Goal: Information Seeking & Learning: Learn about a topic

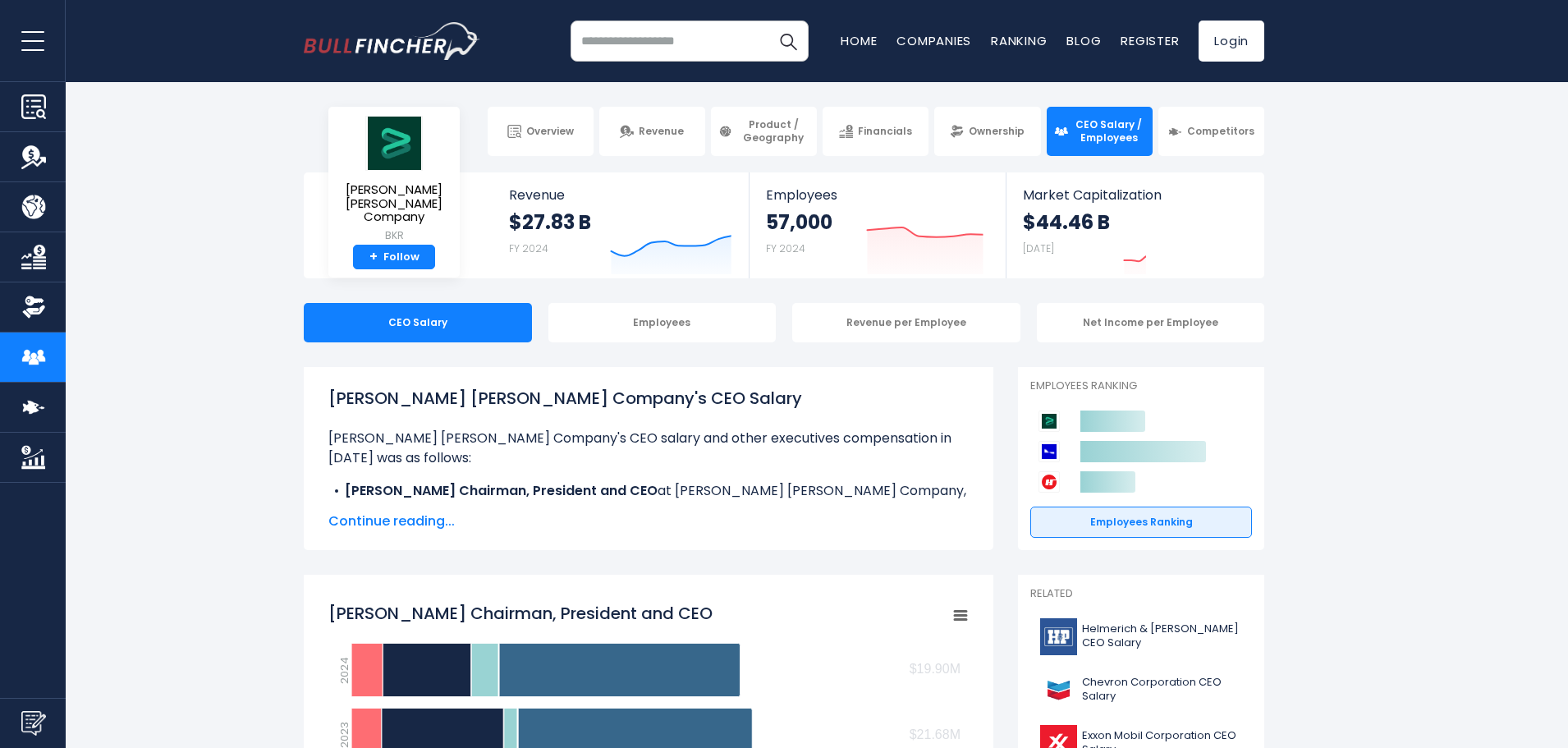
click at [414, 524] on span "Continue reading..." at bounding box center [649, 522] width 640 height 20
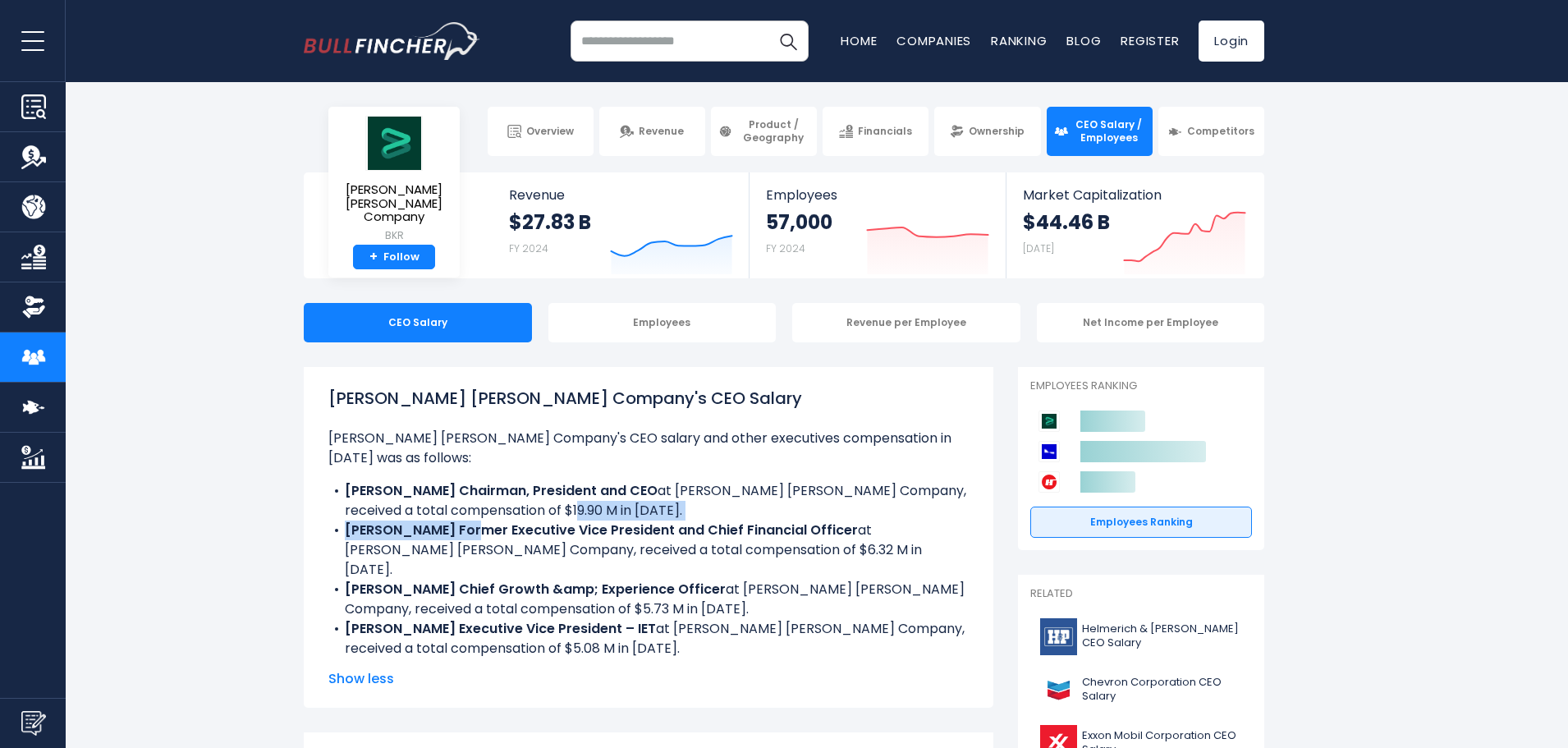
drag, startPoint x: 565, startPoint y: 486, endPoint x: 480, endPoint y: 513, distance: 89.2
click at [480, 513] on ul "Baker Hughes Company's CEO salary and other executives compensation in 2024 was…" at bounding box center [649, 563] width 640 height 269
click at [480, 521] on b "Nancy Buese Former Executive Vice President and Chief Financial Officer" at bounding box center [602, 530] width 513 height 19
click at [564, 496] on li "Lorenzo Simonelli Chairman, President and CEO at Baker Hughes Company, received…" at bounding box center [649, 501] width 640 height 39
drag, startPoint x: 576, startPoint y: 488, endPoint x: 466, endPoint y: 493, distance: 110.1
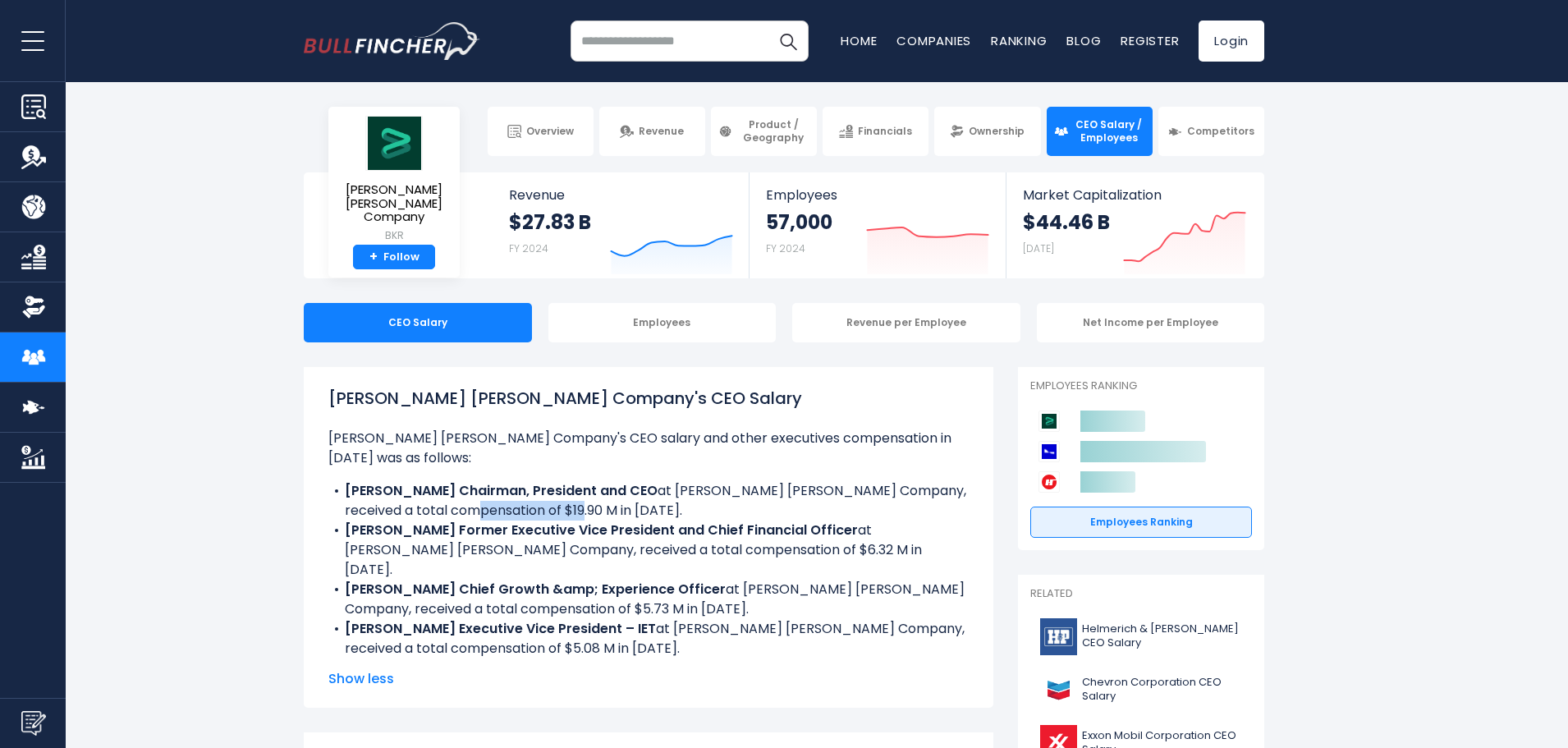
click at [466, 493] on li "Lorenzo Simonelli Chairman, President and CEO at Baker Hughes Company, received…" at bounding box center [649, 501] width 640 height 39
click at [673, 580] on li "Maria Claudia Borras Chief Growth &amp; Experience Officer at Baker Hughes Comp…" at bounding box center [649, 599] width 640 height 39
click at [372, 674] on span "Show less" at bounding box center [649, 679] width 640 height 20
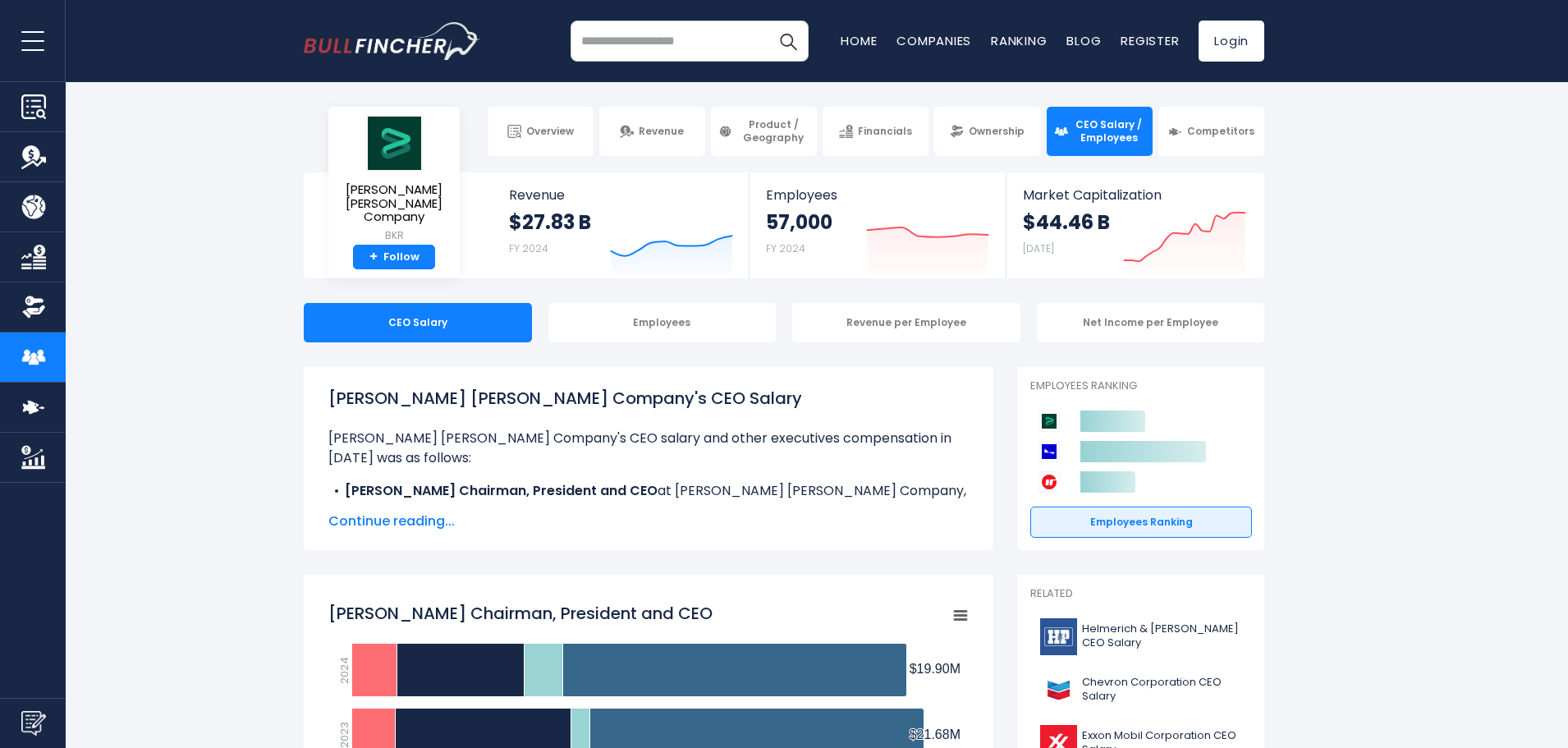
click at [434, 522] on span "Continue reading..." at bounding box center [649, 522] width 640 height 20
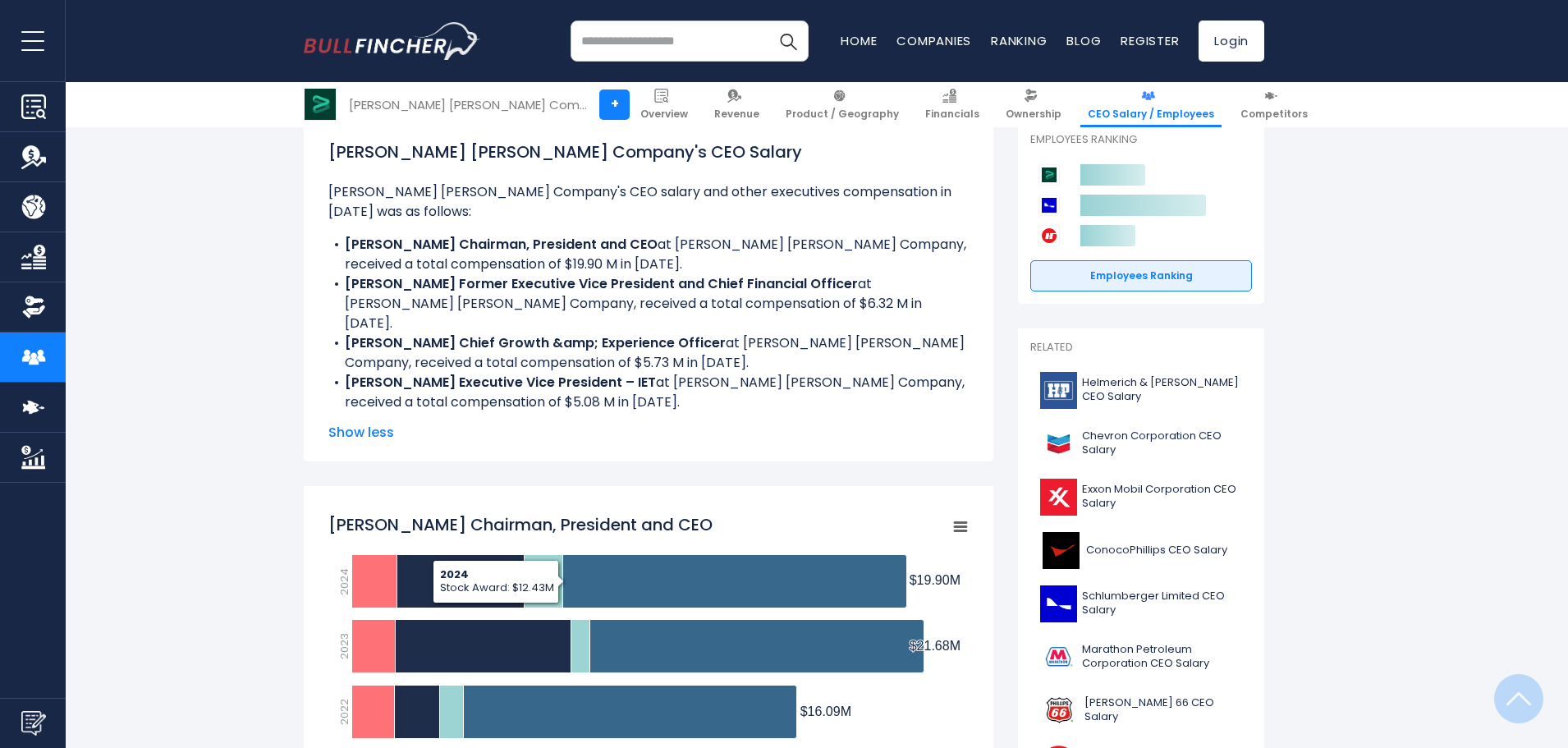
scroll to position [492, 0]
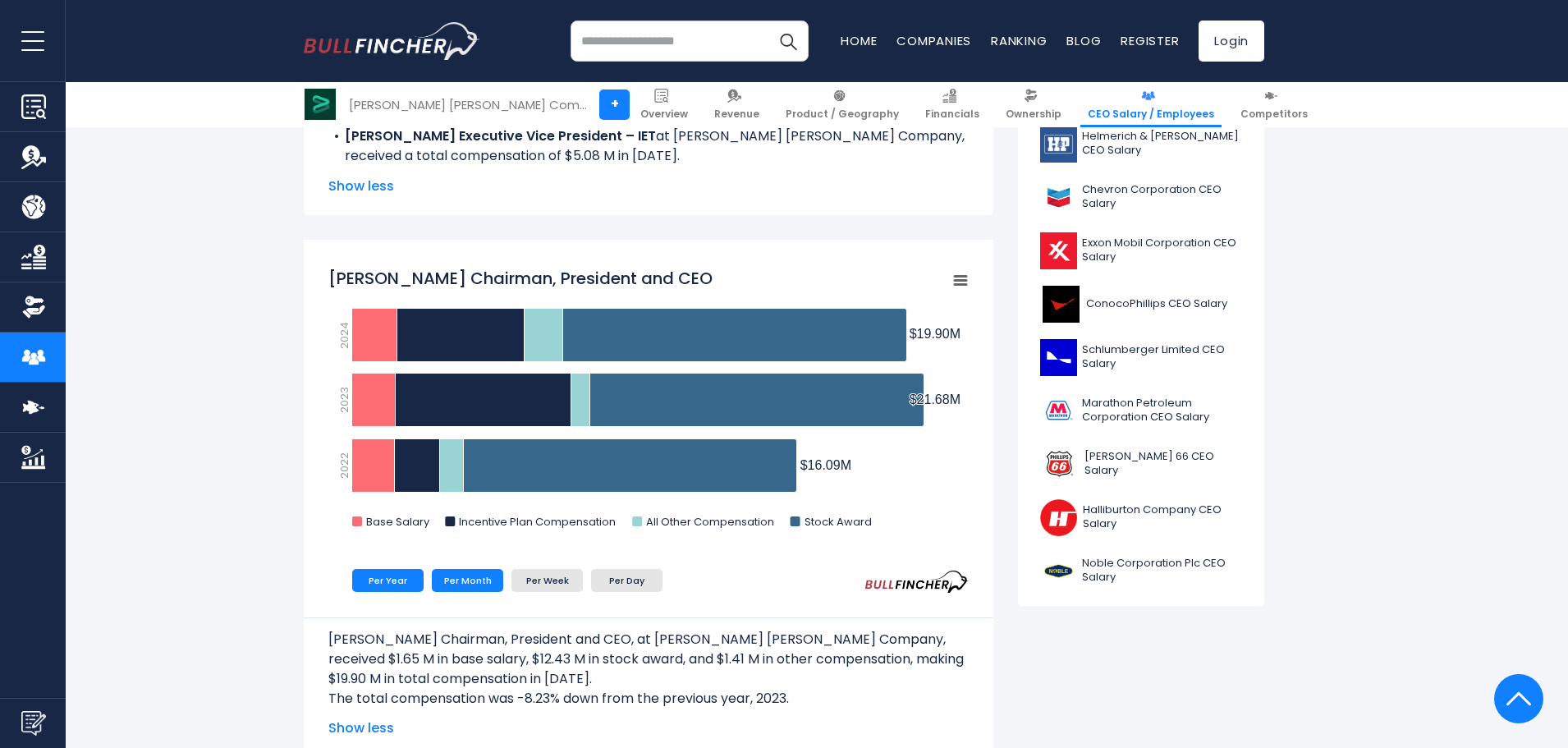
click at [475, 578] on li "Per Month" at bounding box center [467, 581] width 71 height 23
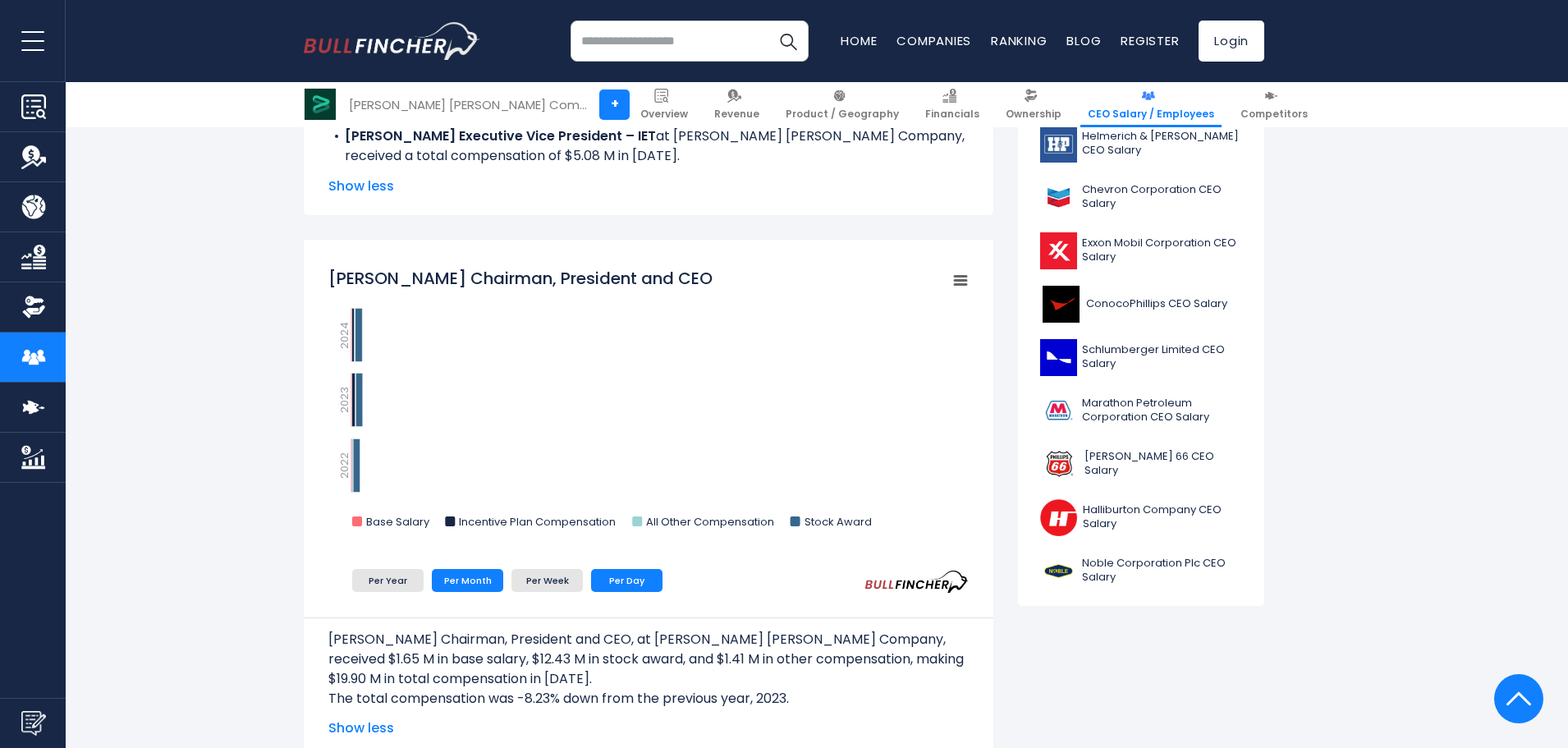
click at [596, 582] on li "Per Day" at bounding box center [626, 581] width 71 height 23
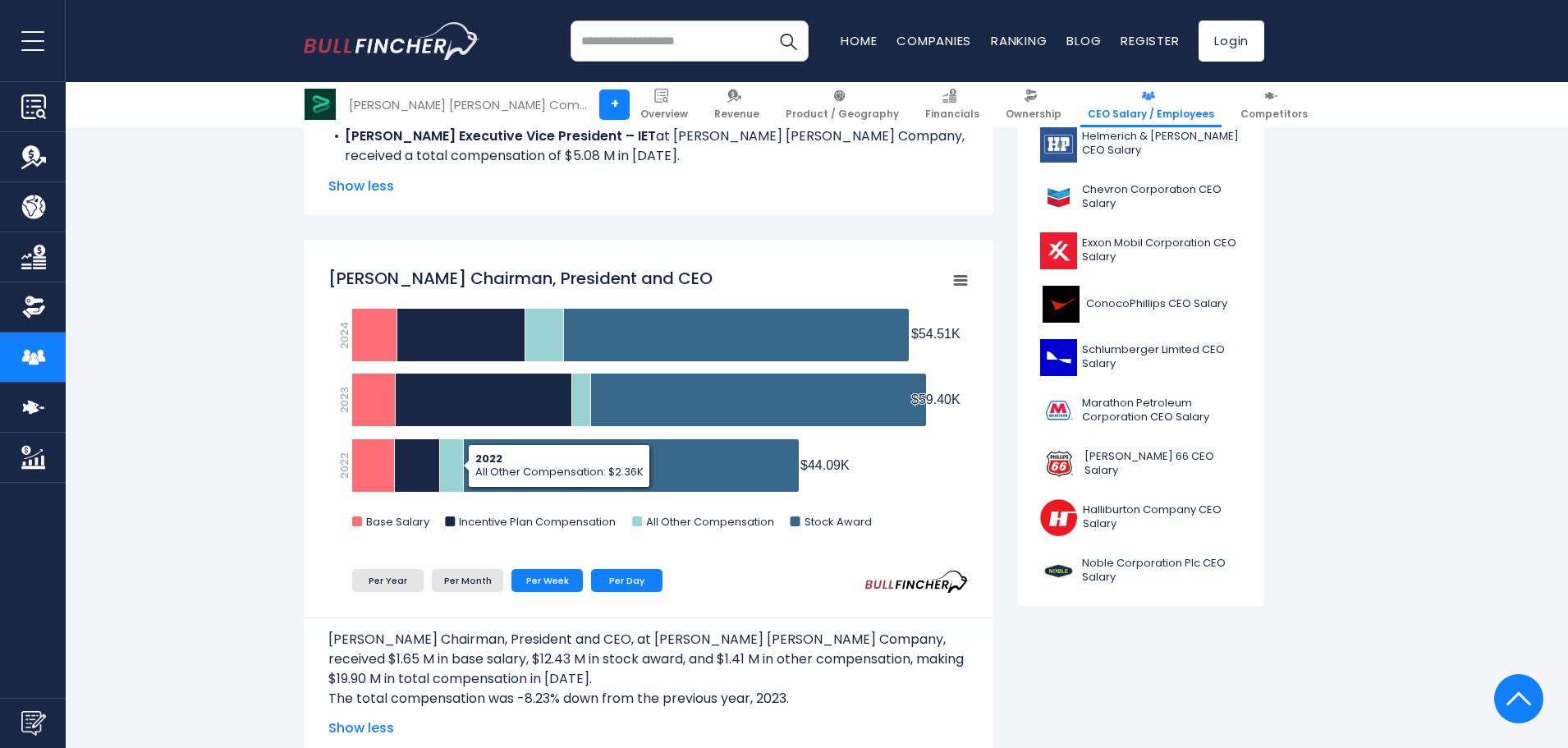
click at [572, 588] on li "Per Week" at bounding box center [547, 581] width 71 height 23
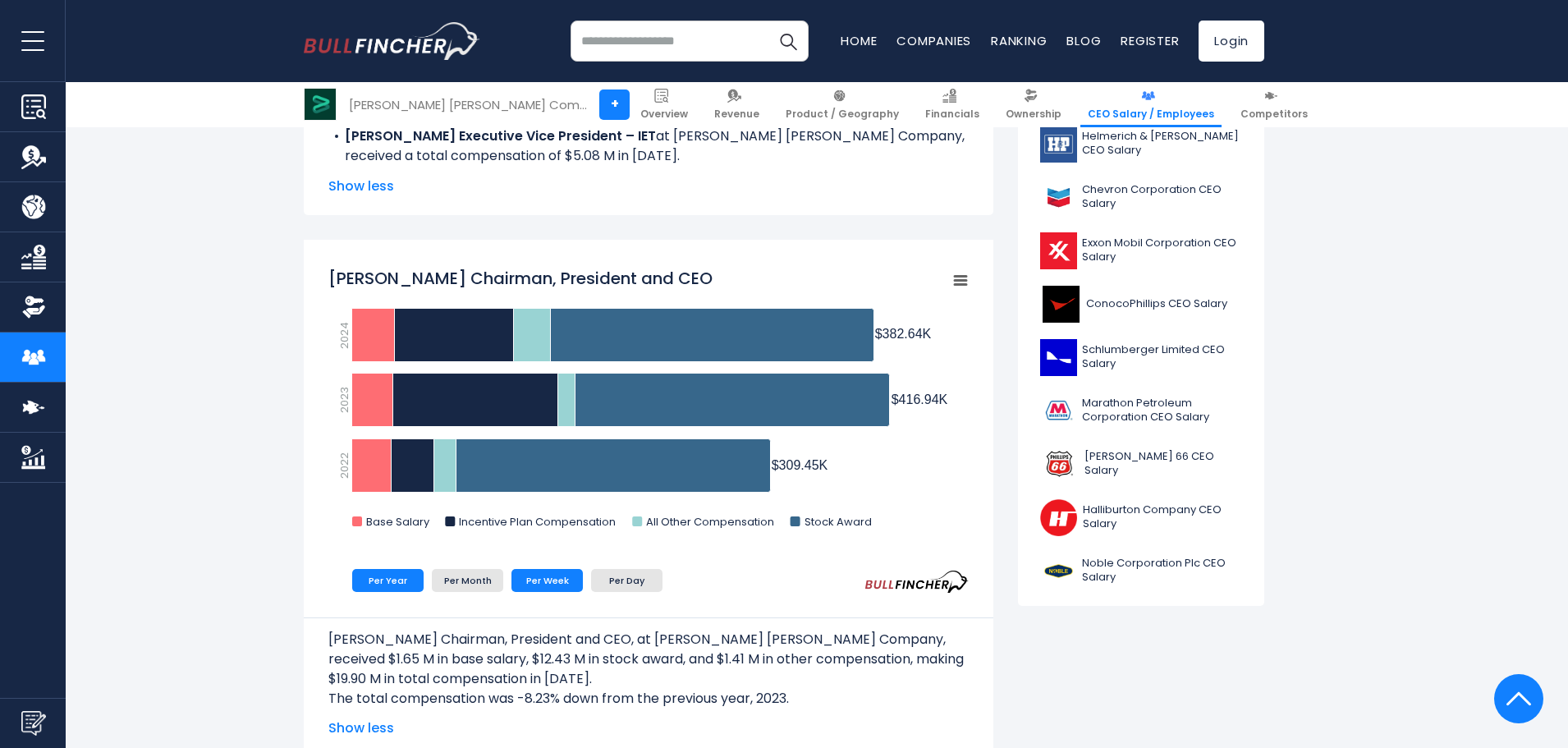
click at [401, 576] on li "Per Year" at bounding box center [387, 581] width 71 height 23
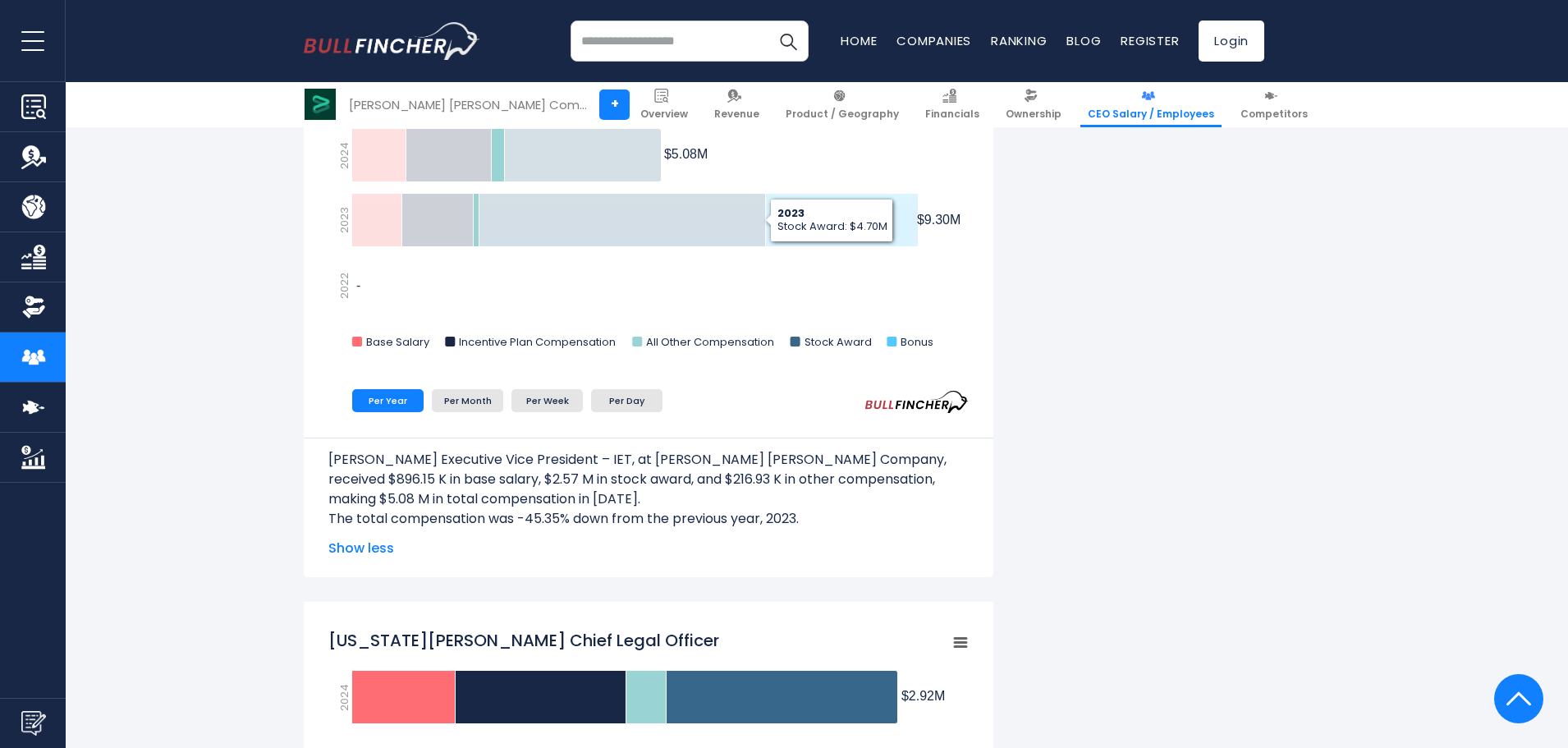
scroll to position [2299, 0]
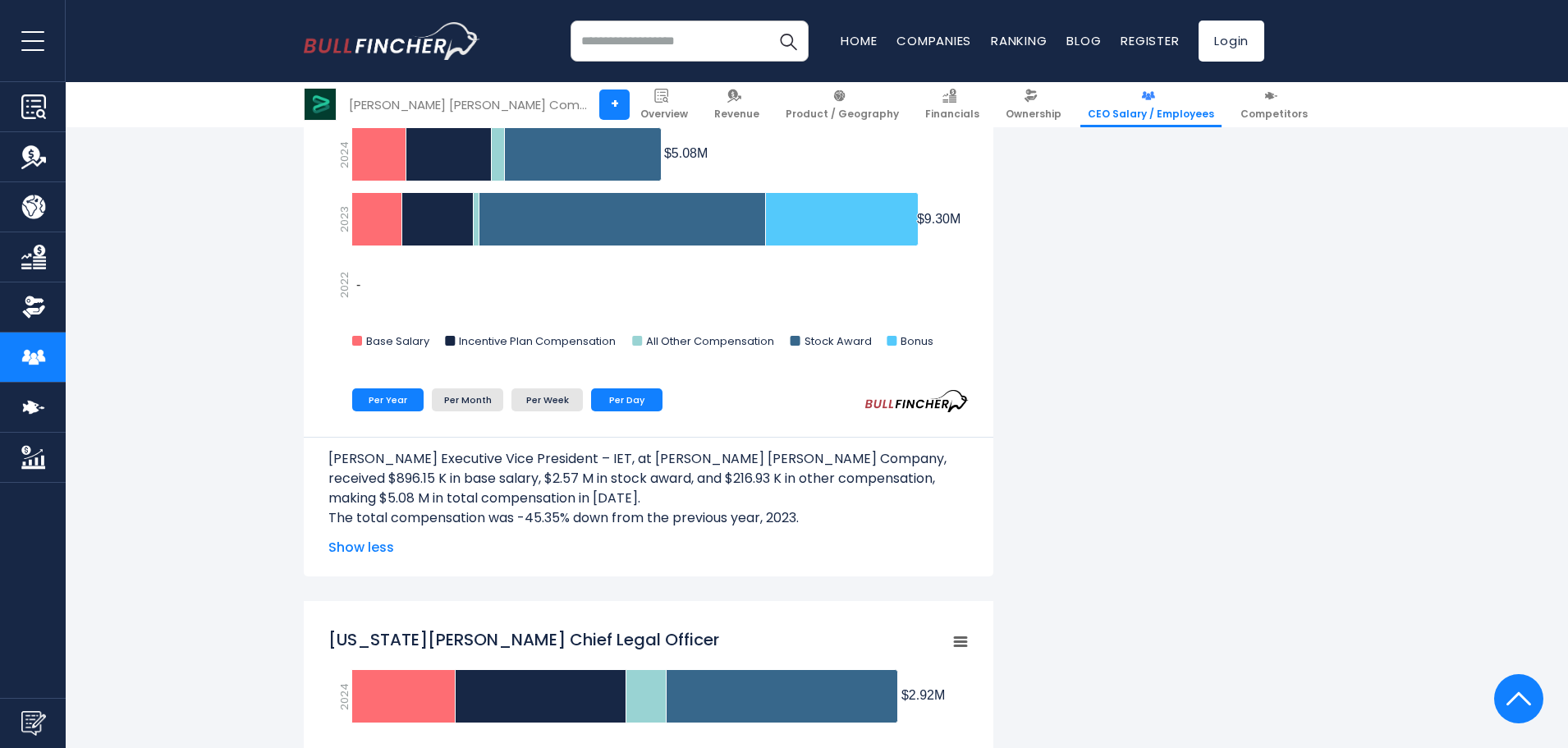
click at [621, 398] on li "Per Day" at bounding box center [626, 400] width 71 height 23
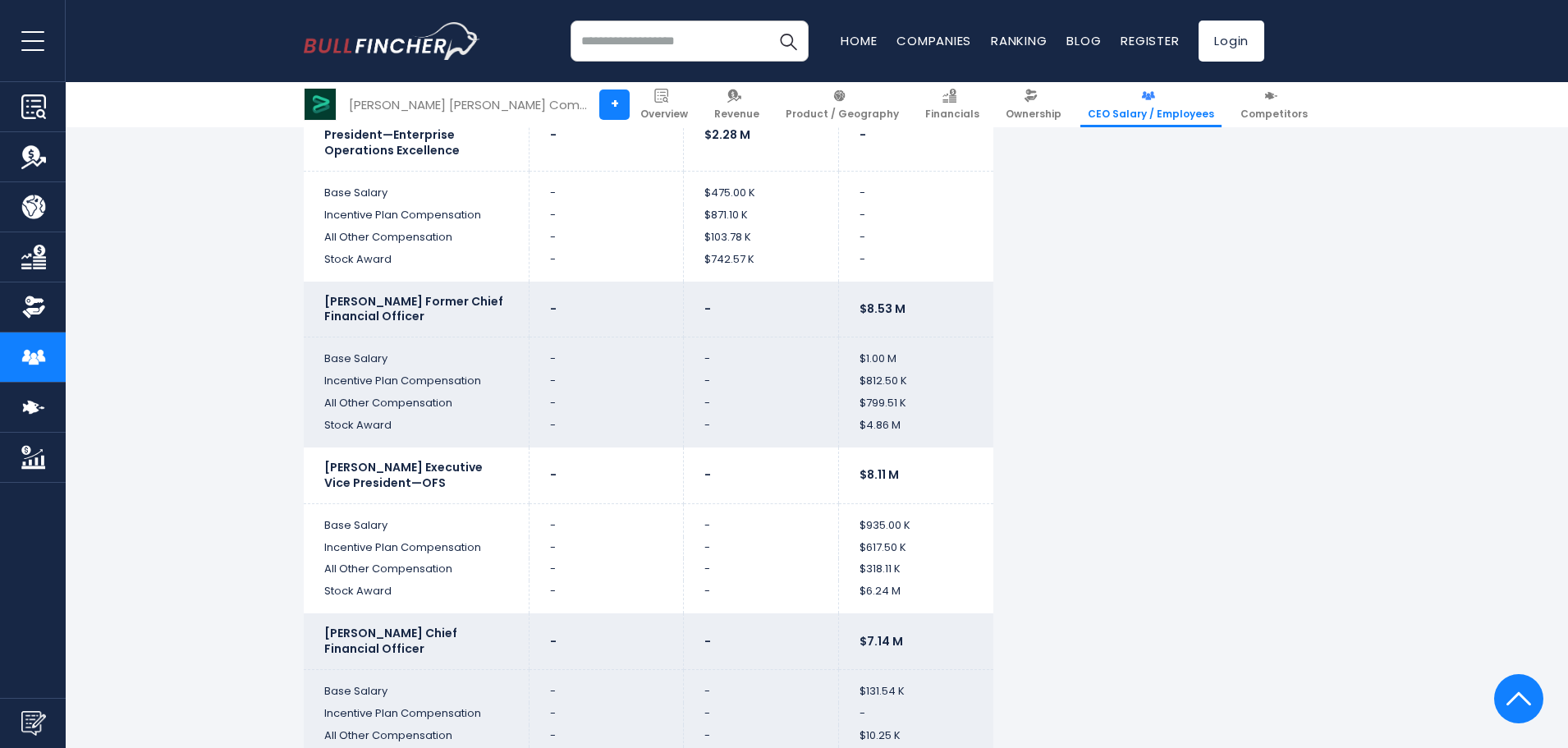
scroll to position [4926, 0]
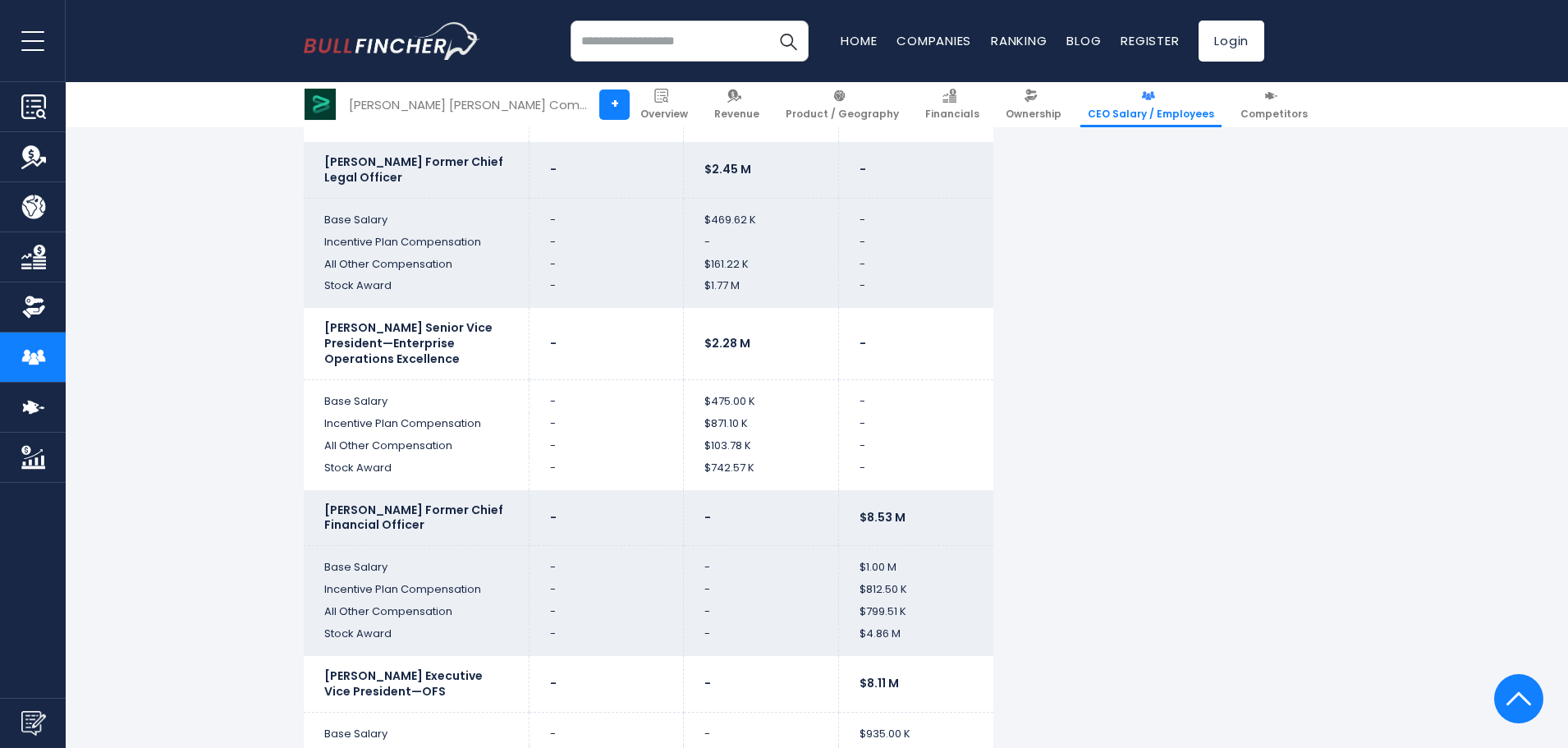
click at [652, 30] on input "search" at bounding box center [690, 41] width 238 height 41
type input "*****"
click at [801, 42] on button "Search" at bounding box center [788, 41] width 41 height 41
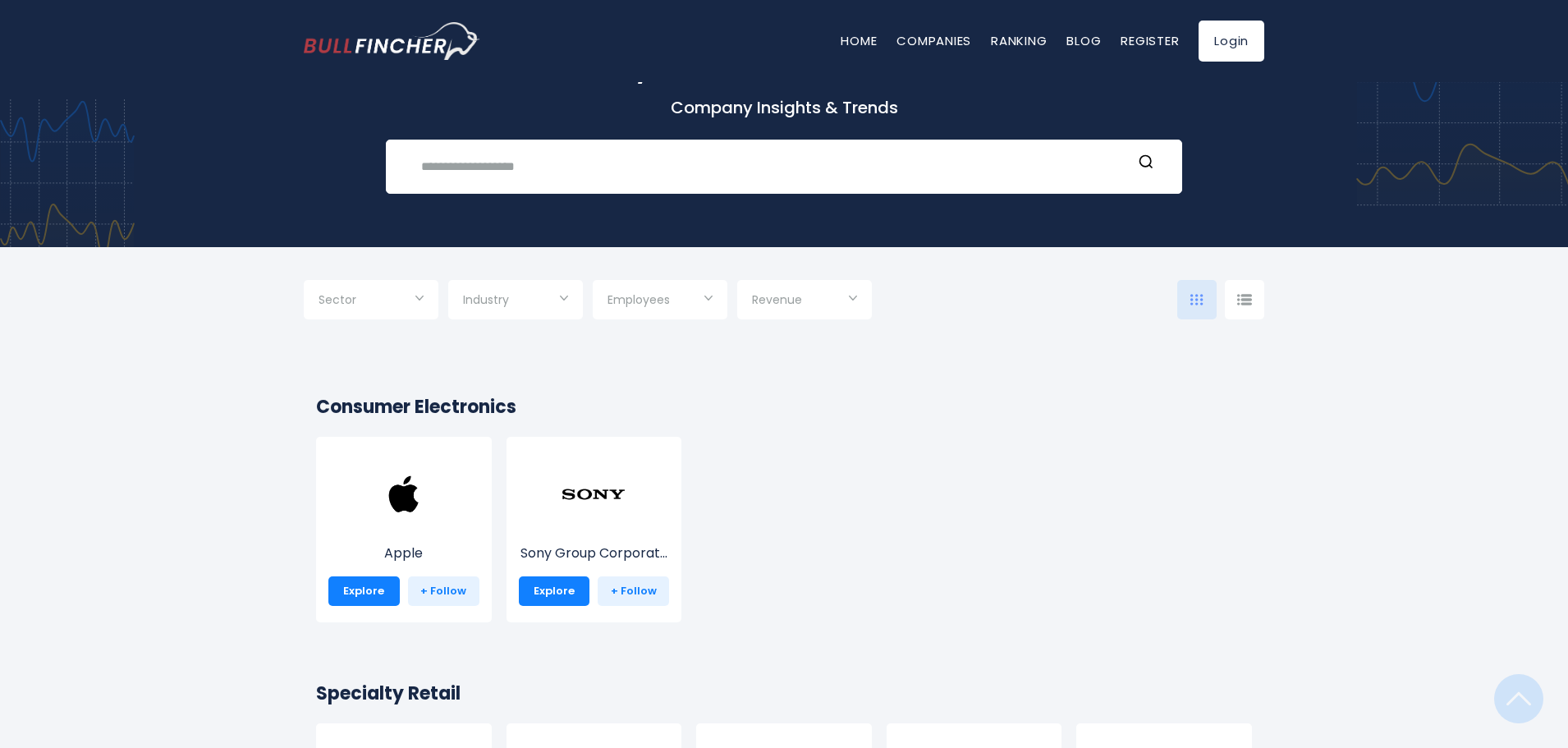
scroll to position [82, 0]
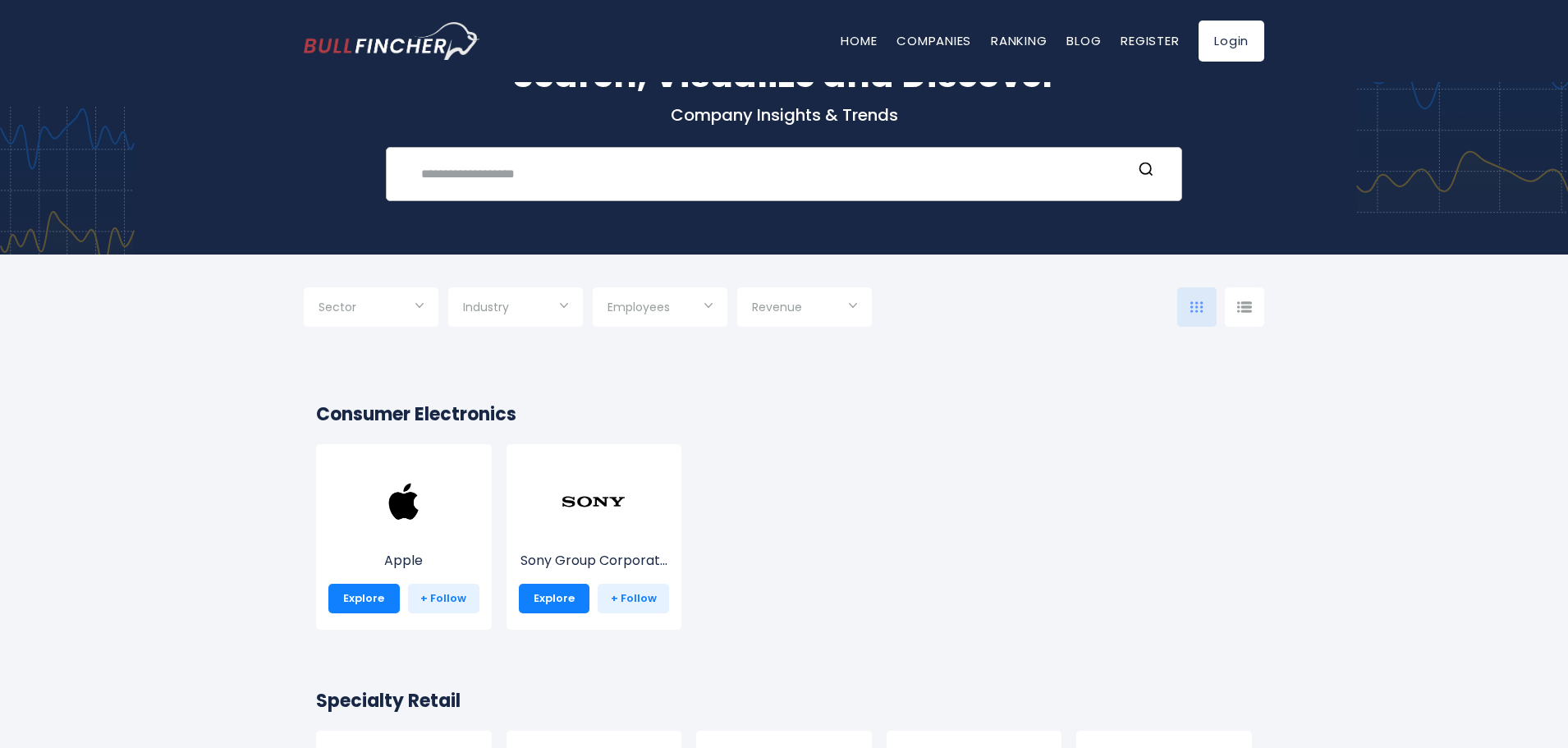
click at [616, 194] on div "Recent searches Trending searches Apple Overview" at bounding box center [784, 174] width 797 height 54
click at [629, 177] on input "text" at bounding box center [771, 174] width 721 height 30
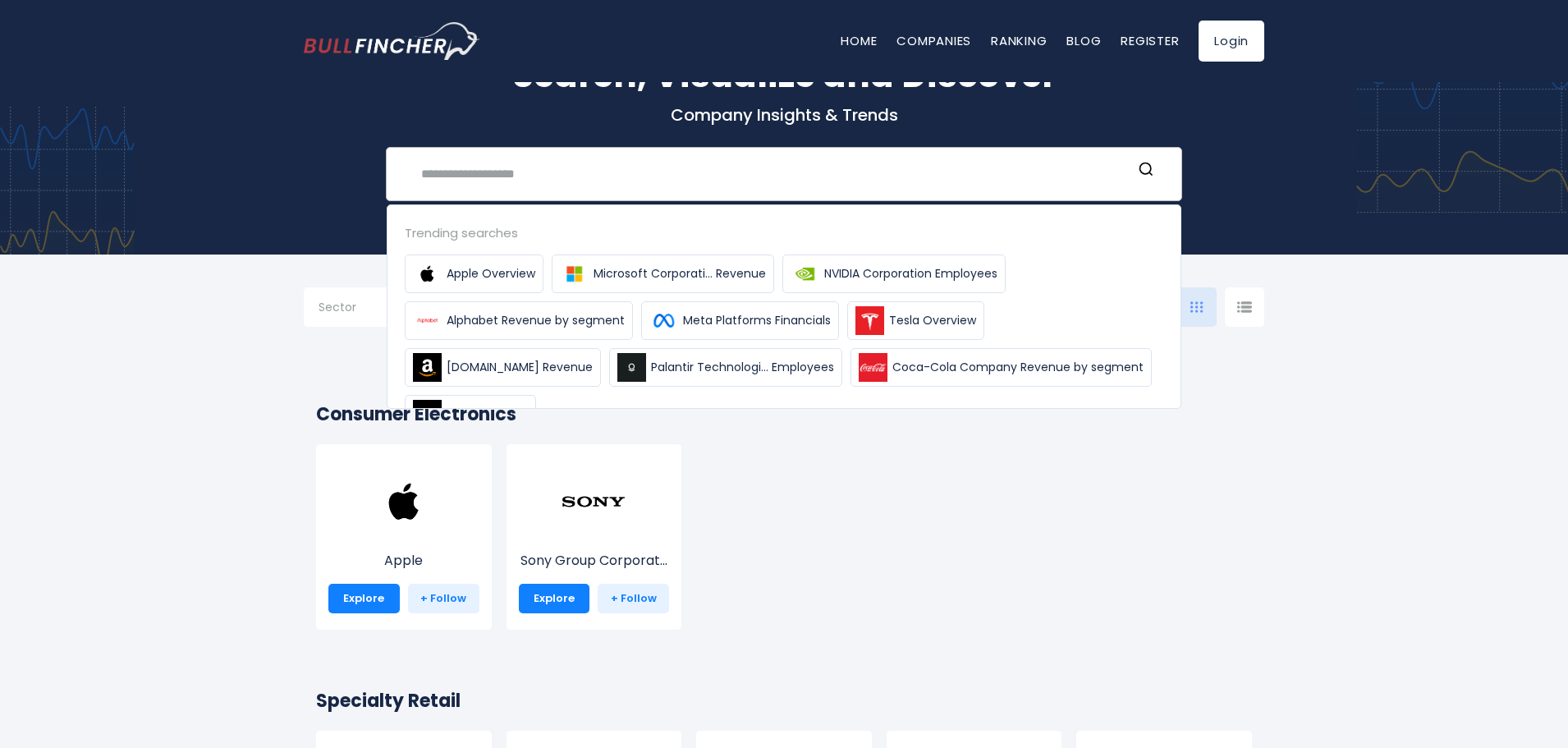
click at [629, 177] on input "text" at bounding box center [771, 174] width 721 height 30
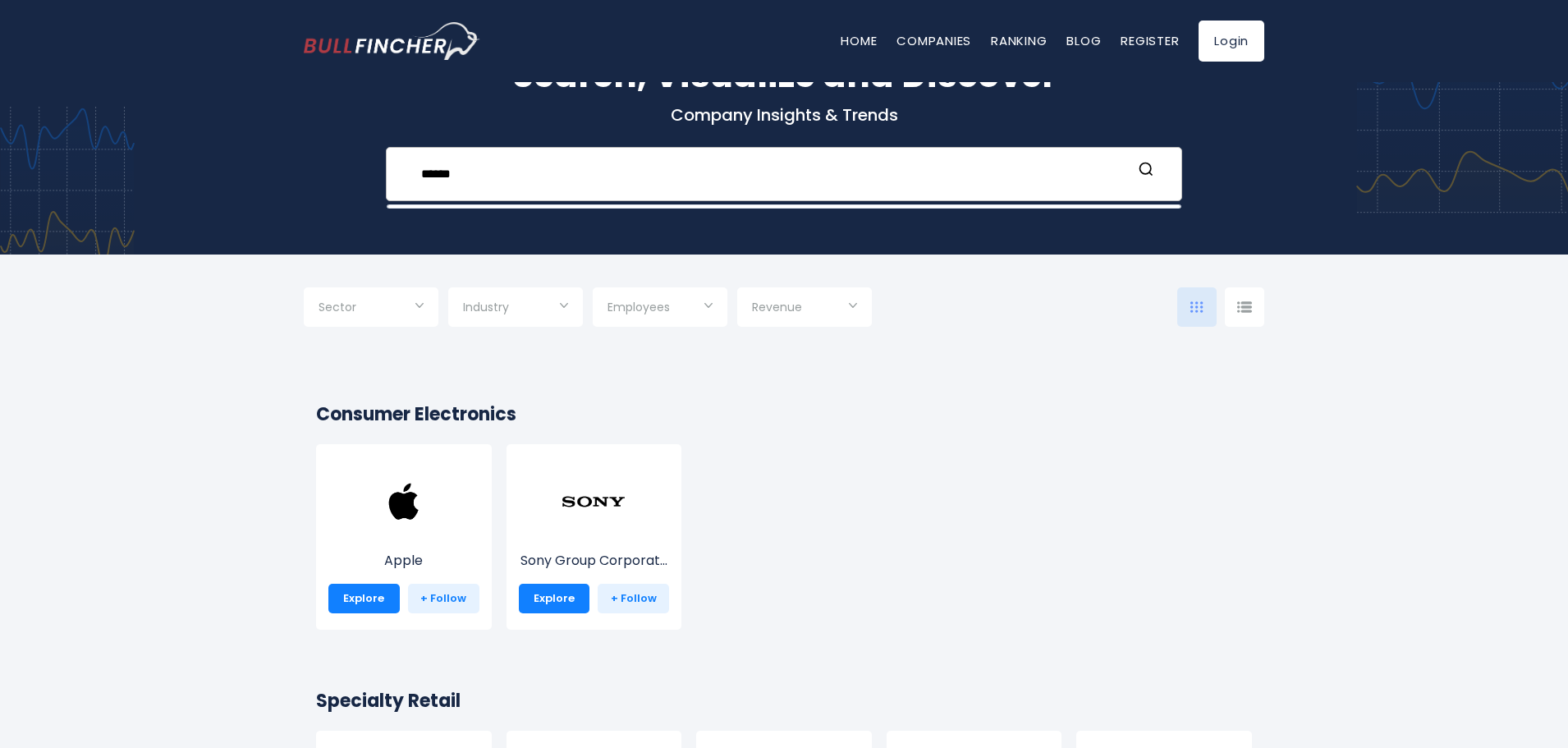
click at [1133, 179] on form "******" at bounding box center [784, 174] width 762 height 30
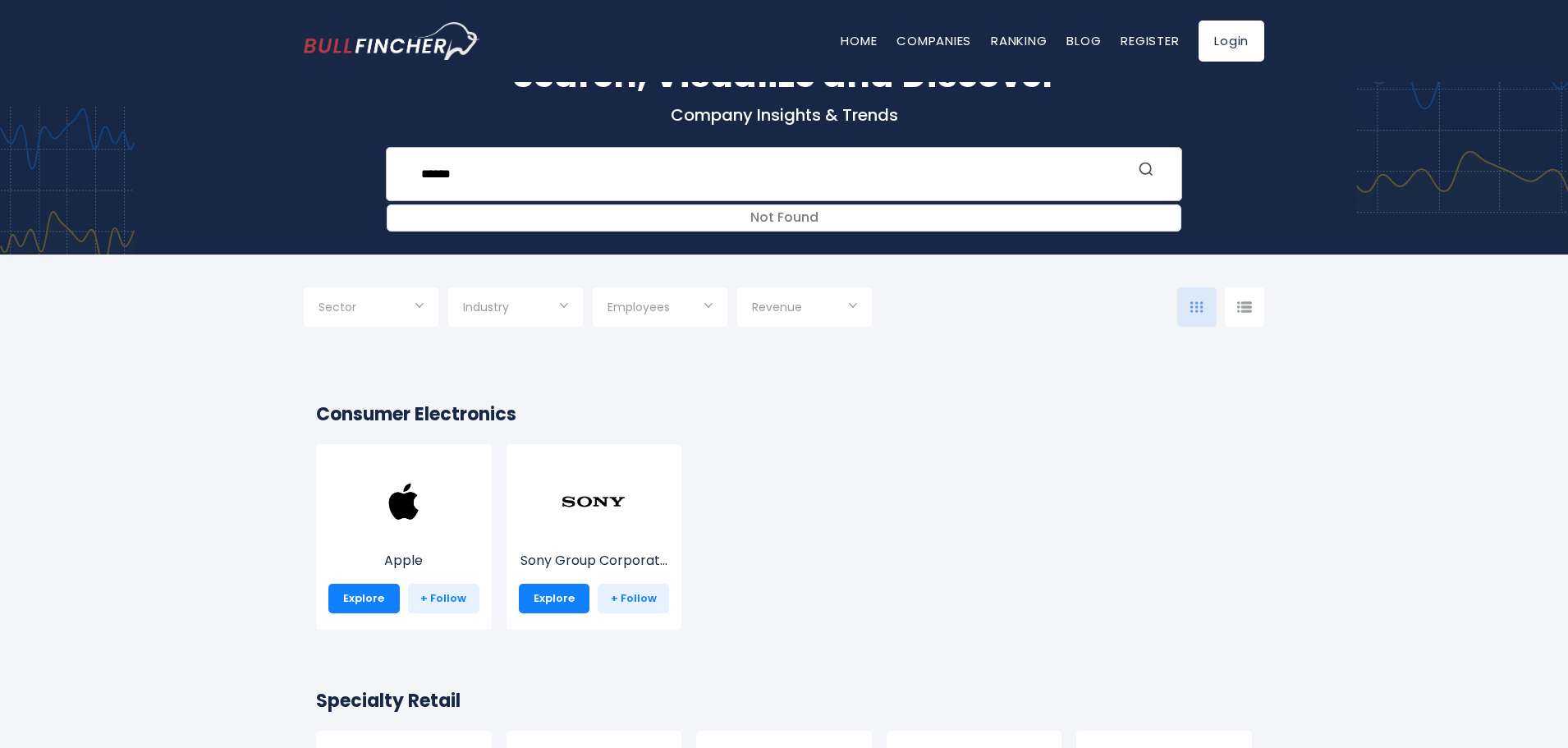
click at [1156, 164] on button "Search" at bounding box center [1147, 172] width 22 height 22
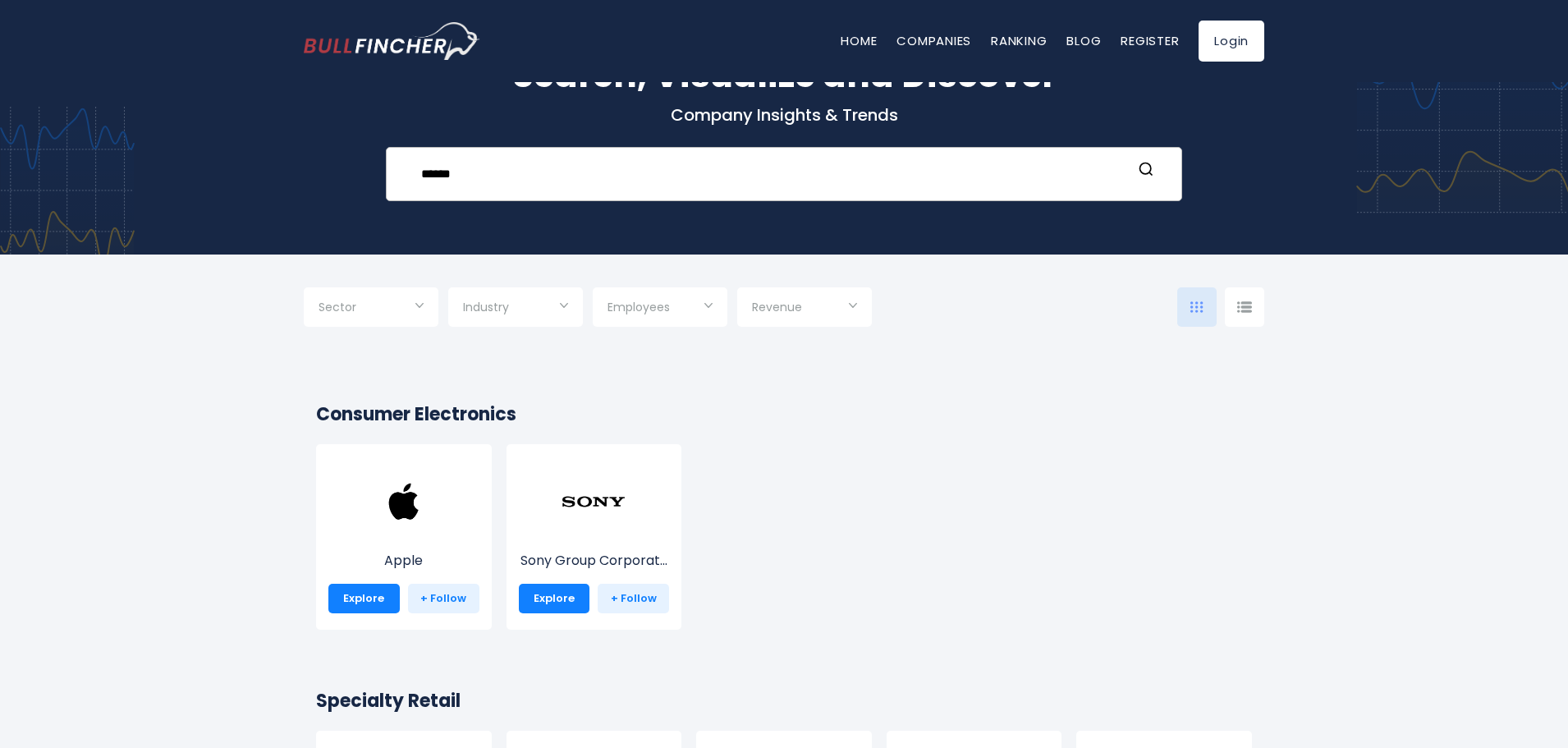
click at [1159, 156] on div "****** Not Found Recent searches Trending searches Apple Overview" at bounding box center [784, 174] width 797 height 54
click at [1148, 165] on circle "Search" at bounding box center [1146, 168] width 11 height 11
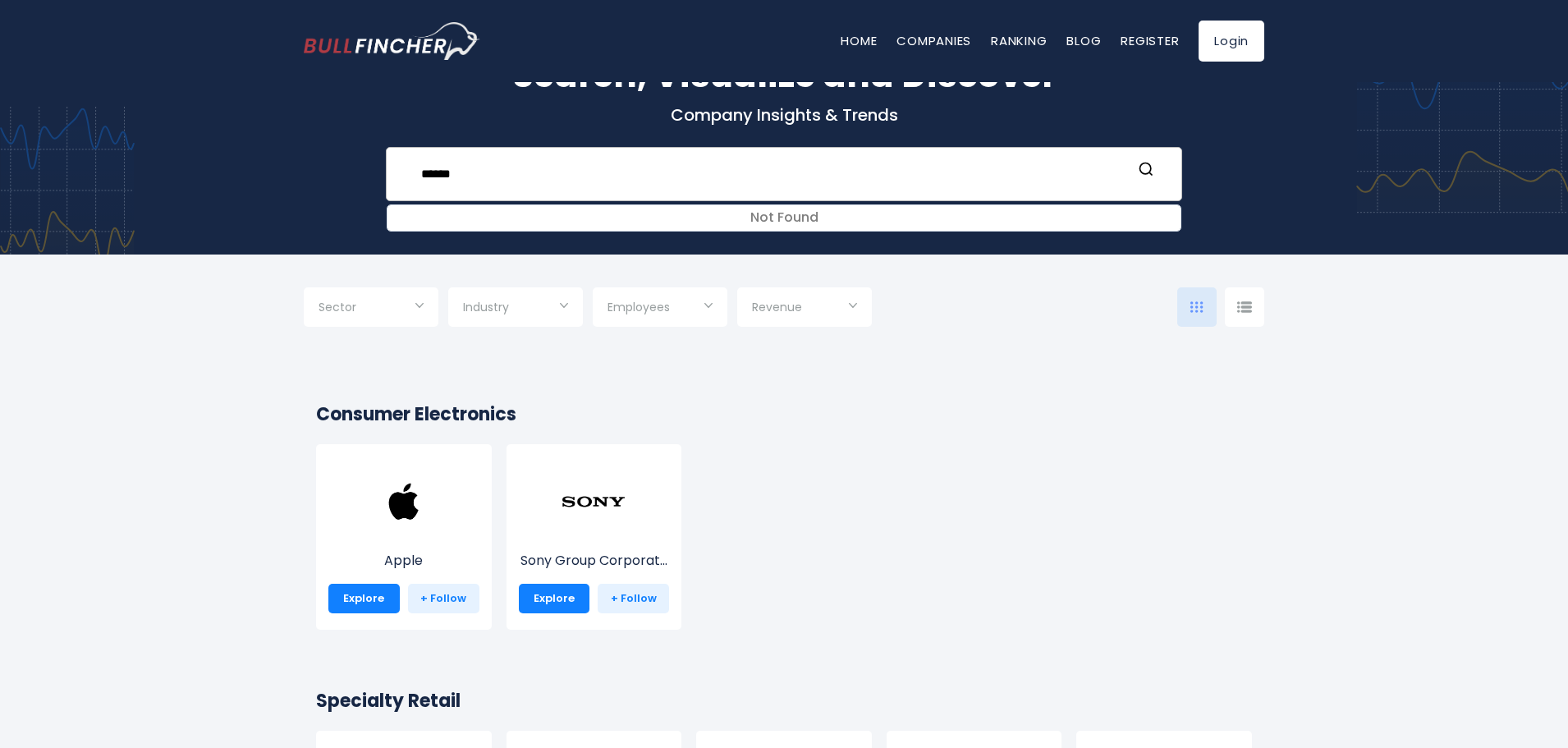
click at [713, 169] on input "******" at bounding box center [771, 174] width 721 height 30
type input "*"
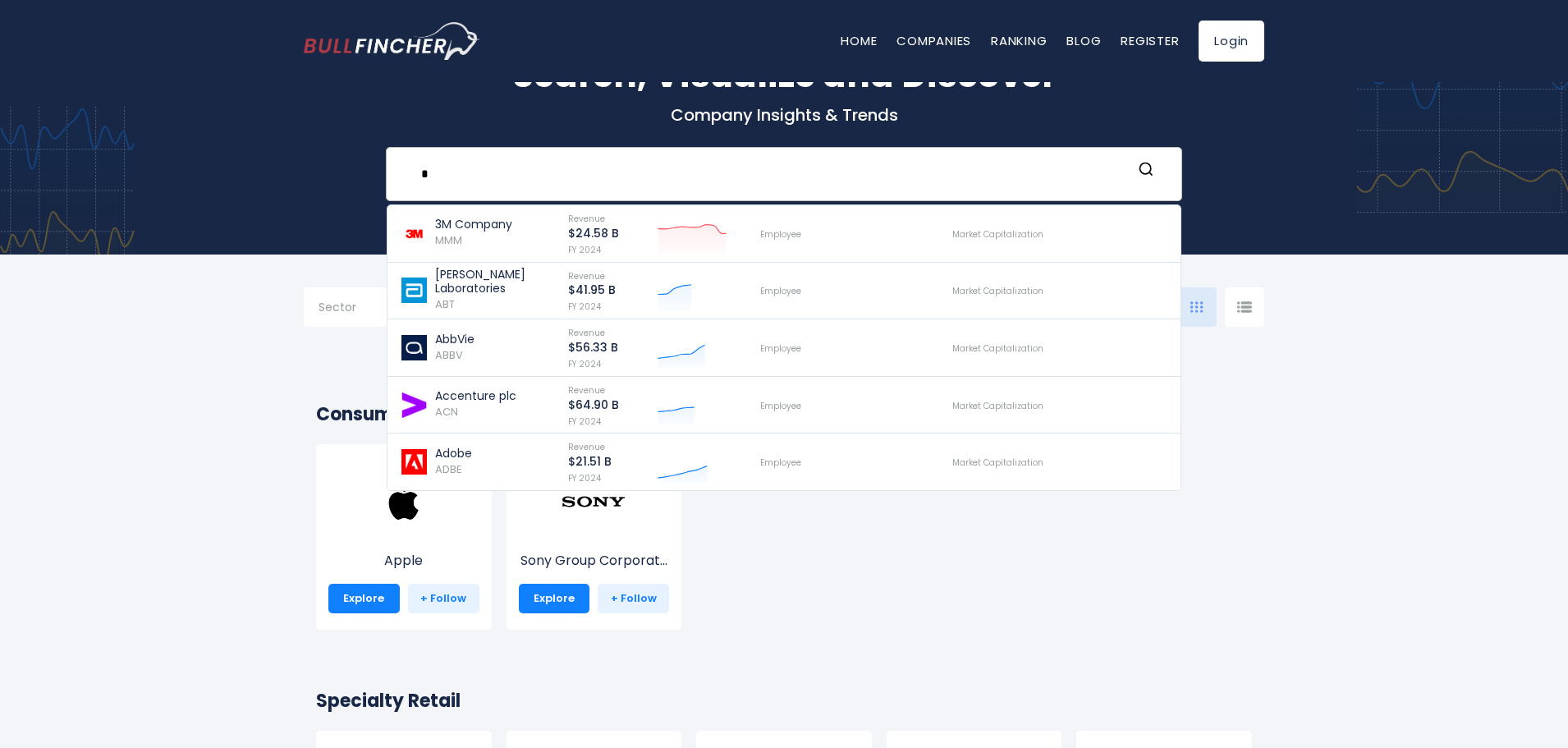
type input "**"
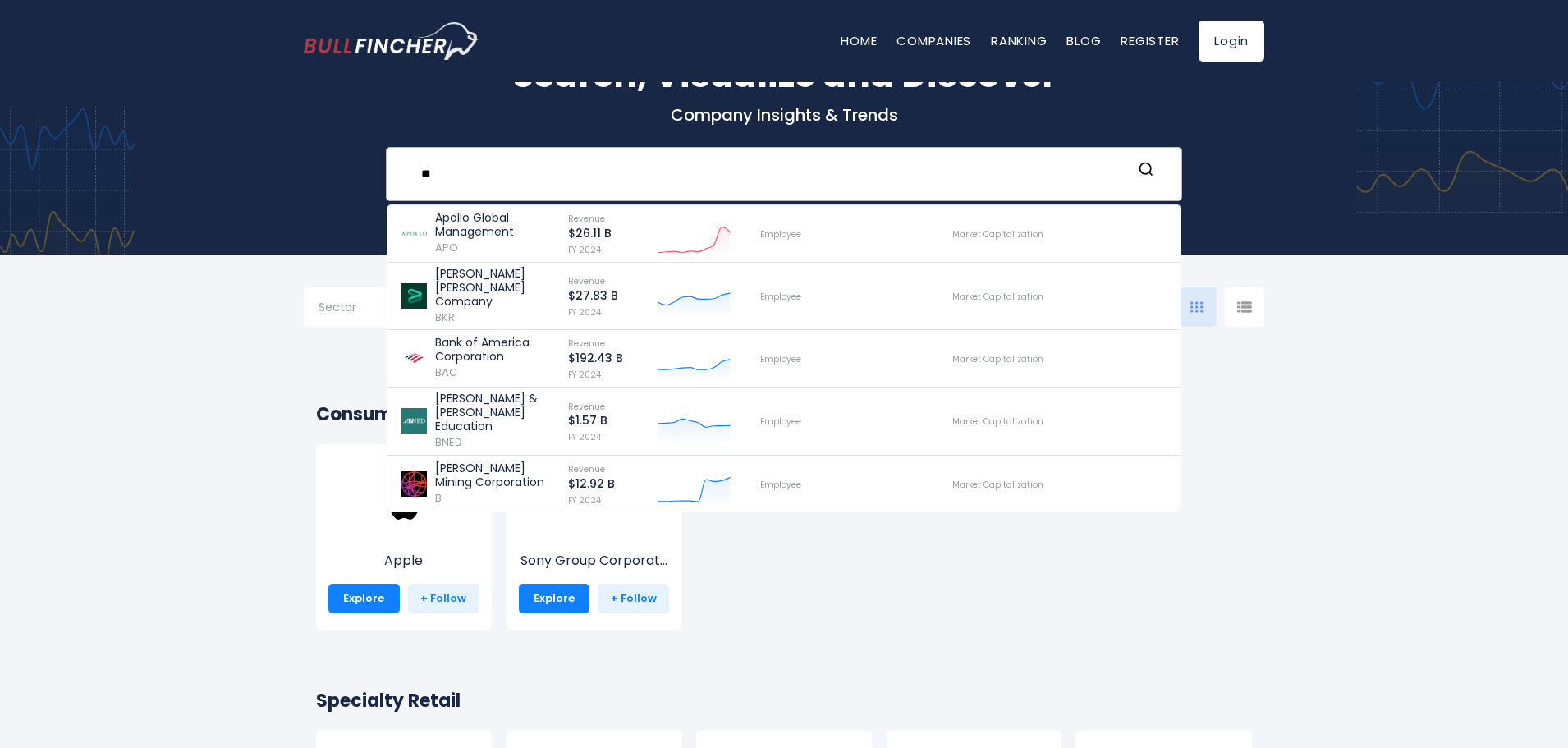
drag, startPoint x: 535, startPoint y: 170, endPoint x: 400, endPoint y: 174, distance: 135.1
click at [400, 174] on div "** Apollo Global Management APO Revenue $26.11 B FY 2024 B" at bounding box center [784, 174] width 797 height 54
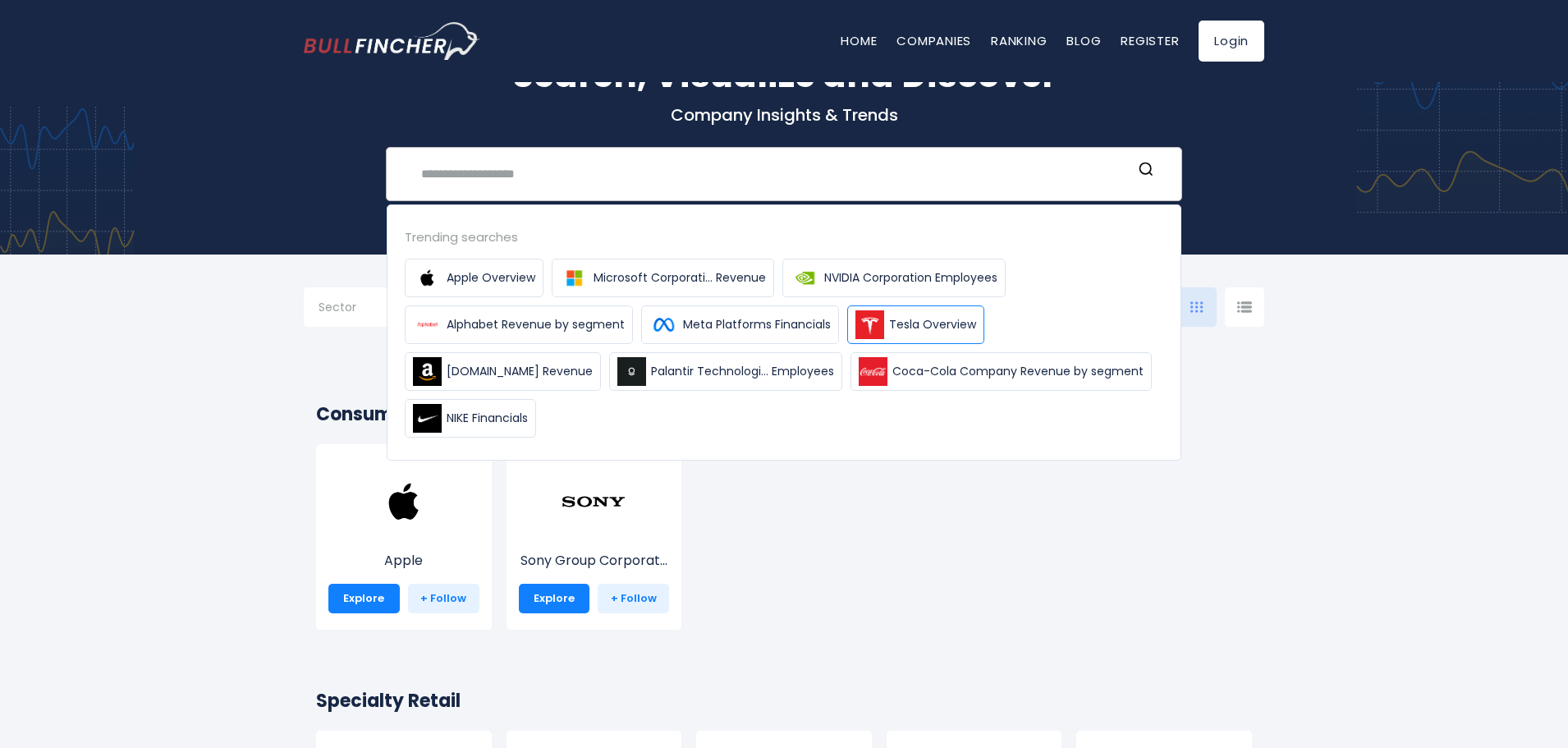
click at [895, 318] on span "Tesla Overview" at bounding box center [933, 324] width 87 height 18
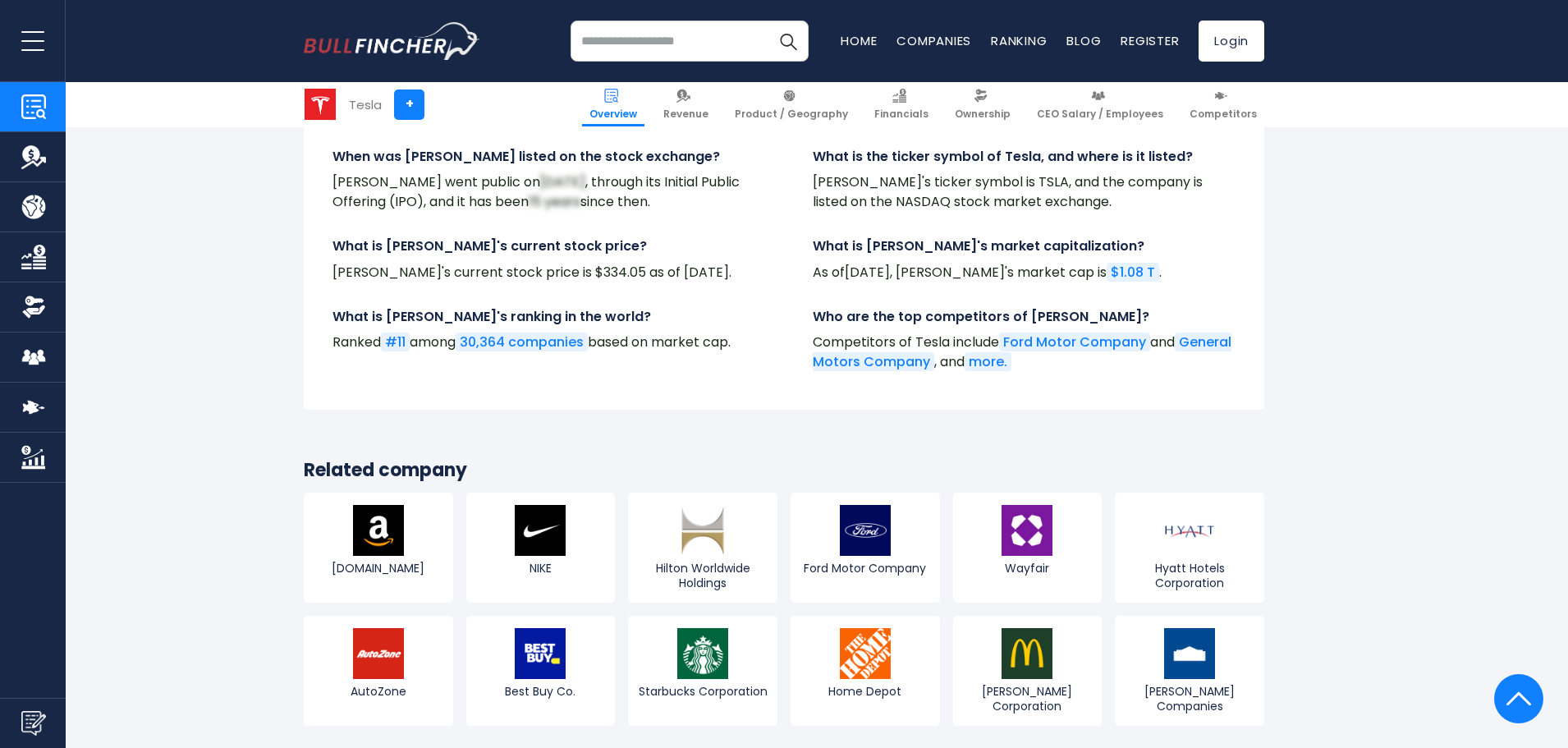
scroll to position [5911, 0]
click at [1017, 629] on img at bounding box center [1027, 654] width 51 height 51
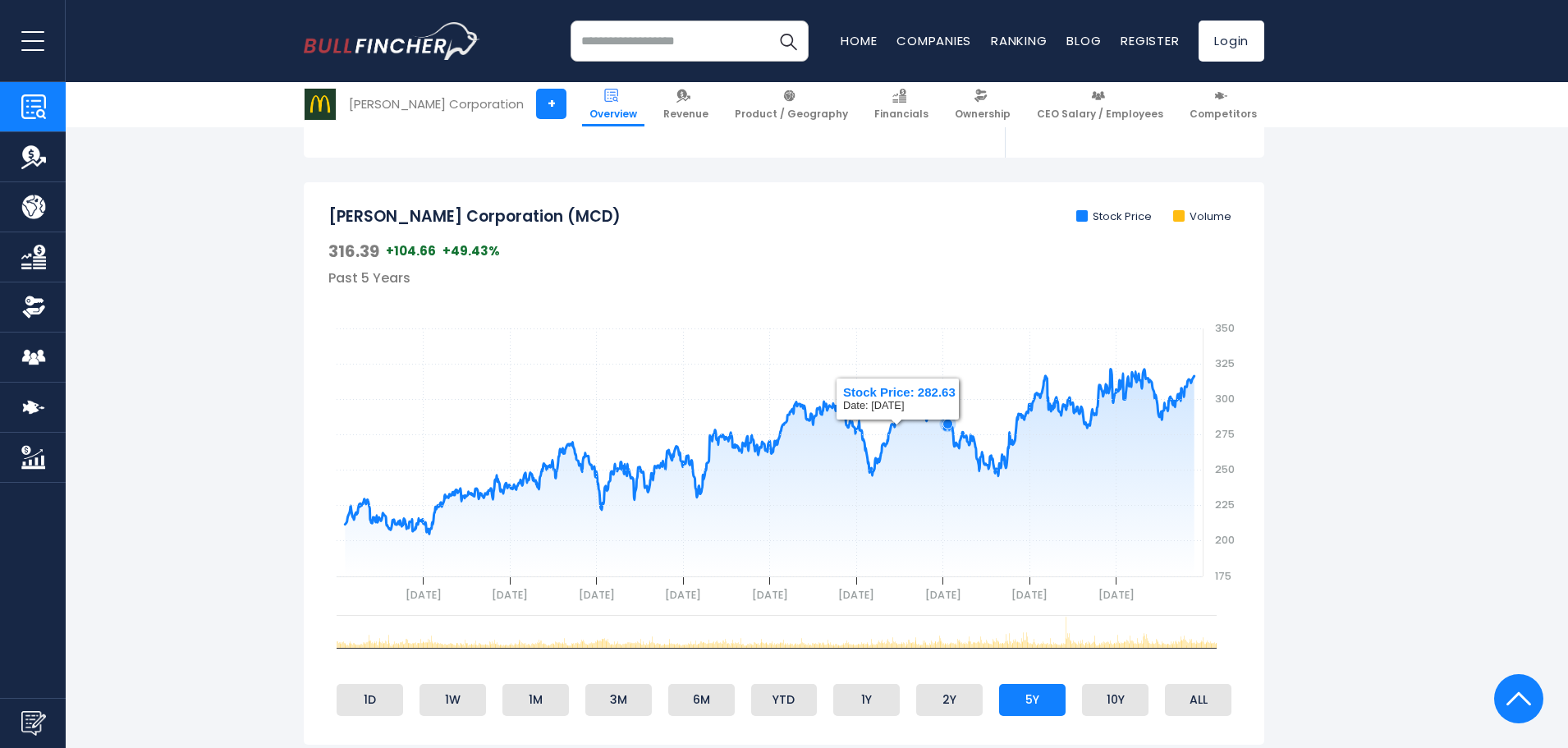
scroll to position [575, 0]
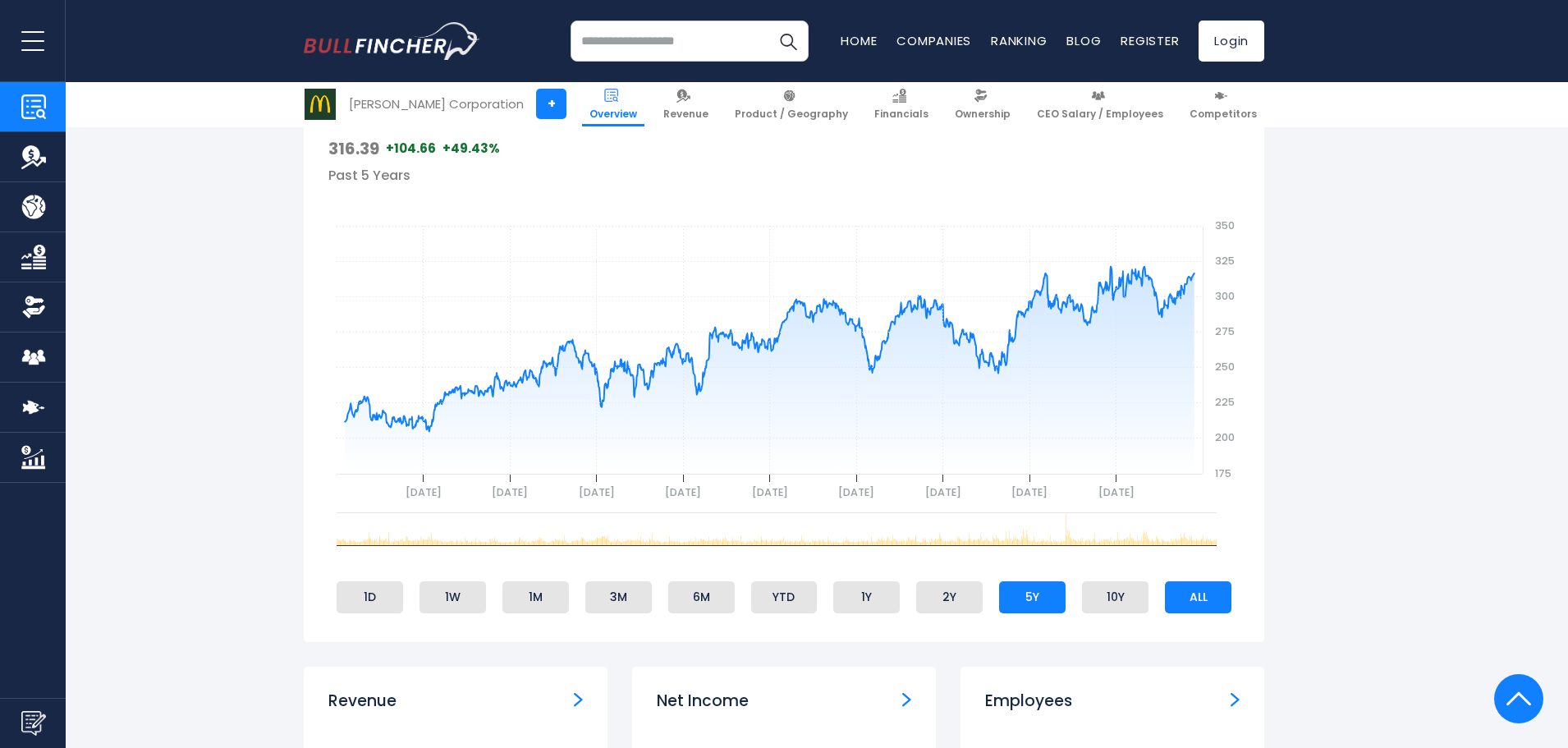
click at [1201, 592] on li "ALL" at bounding box center [1199, 597] width 67 height 31
